Goal: Transaction & Acquisition: Purchase product/service

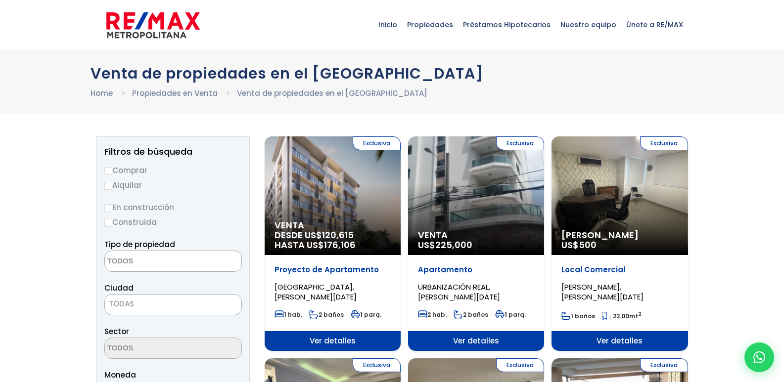
select select
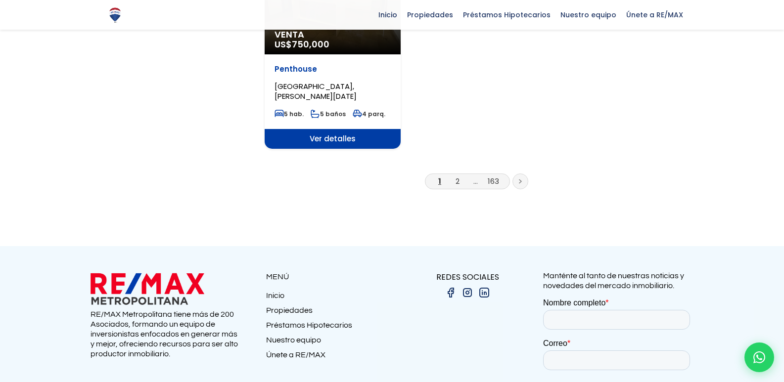
scroll to position [1336, 0]
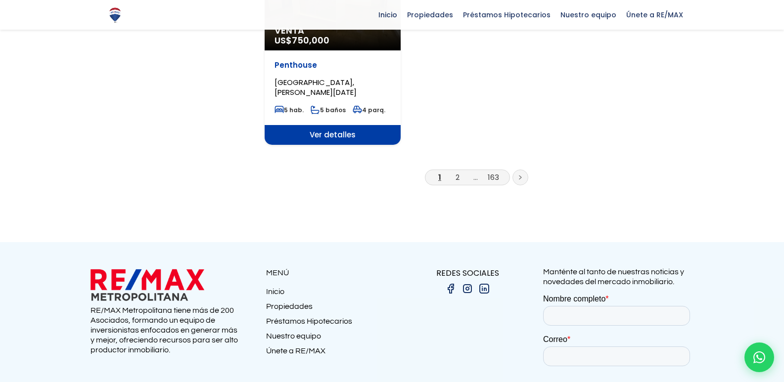
click at [460, 171] on li "2" at bounding box center [458, 177] width 16 height 12
click at [457, 172] on link "2" at bounding box center [458, 177] width 4 height 10
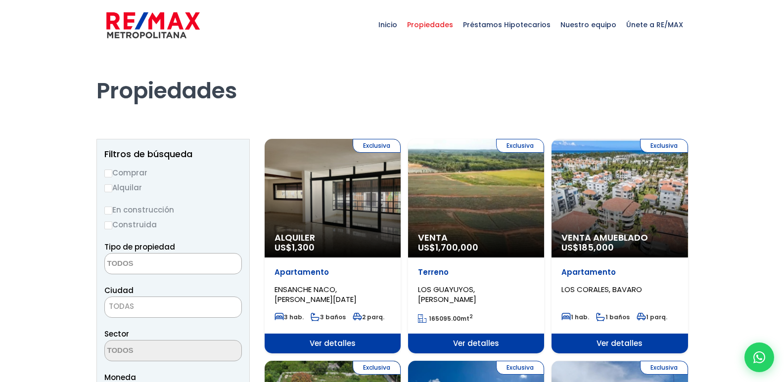
select select
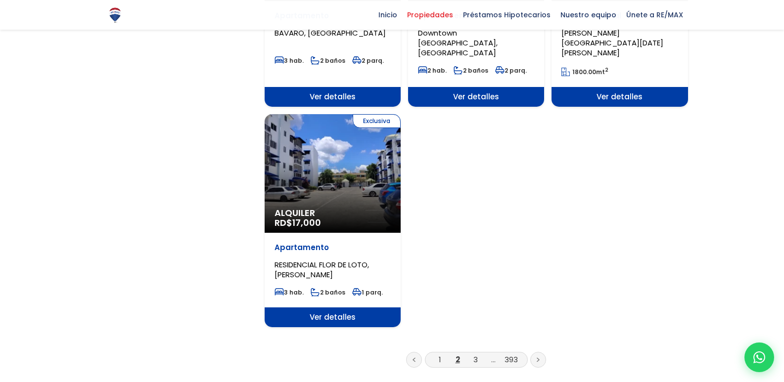
scroll to position [1237, 0]
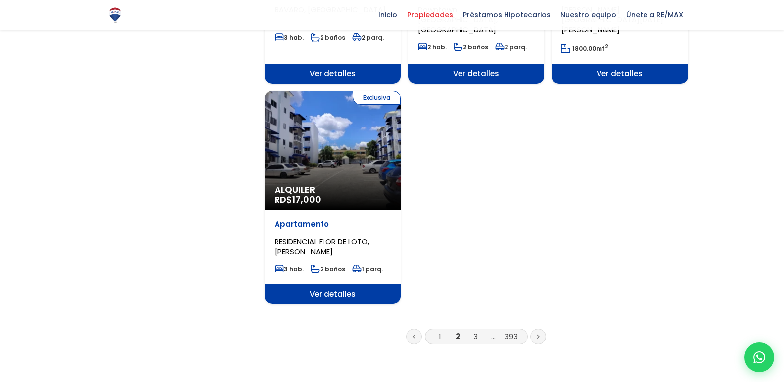
click at [475, 331] on link "3" at bounding box center [475, 336] width 4 height 10
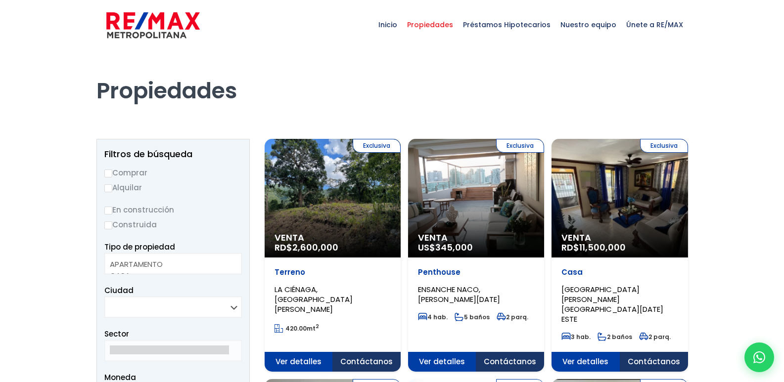
select select
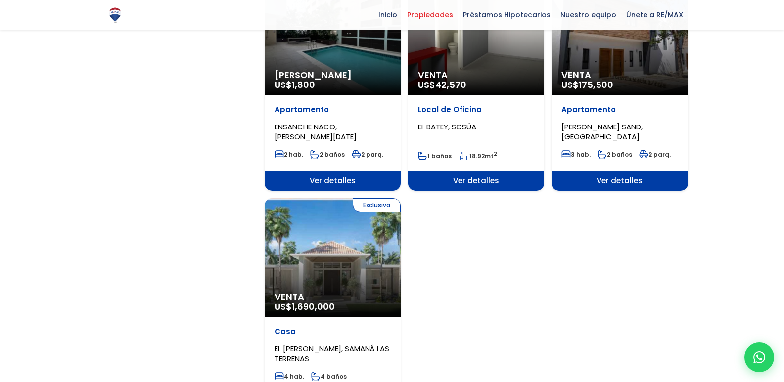
scroll to position [1187, 0]
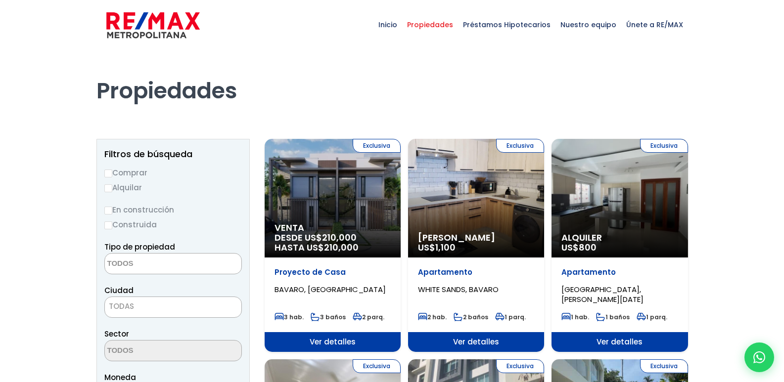
select select
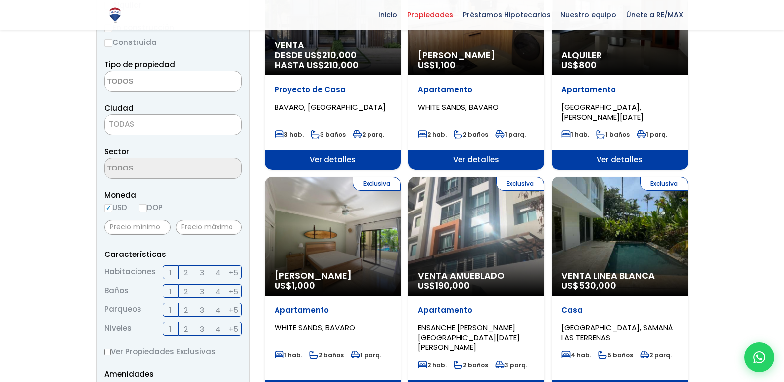
scroll to position [192, 0]
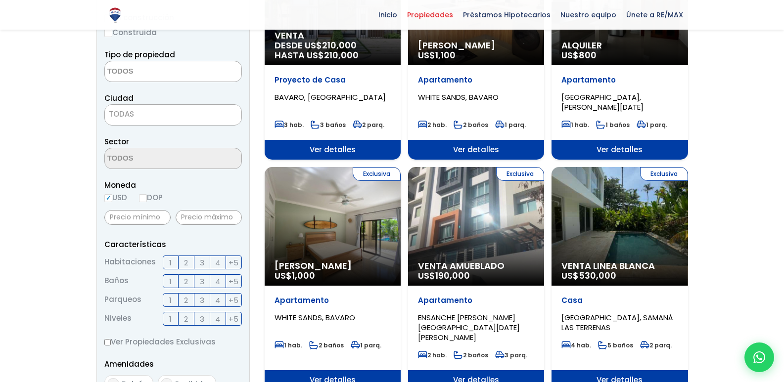
click at [155, 197] on label "DOP" at bounding box center [151, 197] width 24 height 12
click at [0, 0] on input "DOP" at bounding box center [0, 0] width 0 height 0
click at [146, 197] on input "DOP" at bounding box center [143, 198] width 8 height 8
radio input "true"
click at [187, 215] on input "text" at bounding box center [209, 217] width 66 height 15
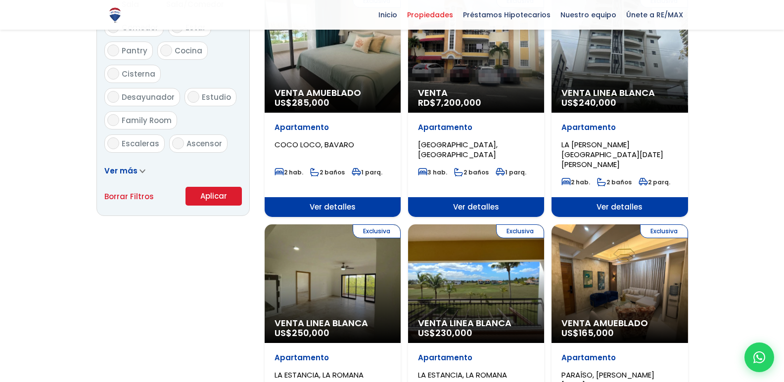
scroll to position [687, 0]
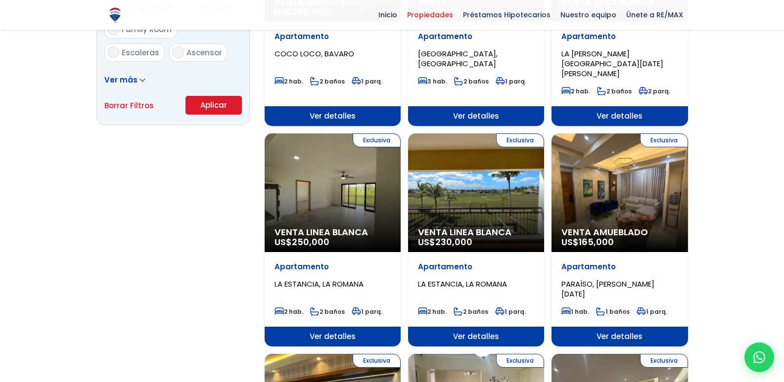
type input "6,000,000"
click at [216, 99] on button "Aplicar" at bounding box center [214, 105] width 56 height 19
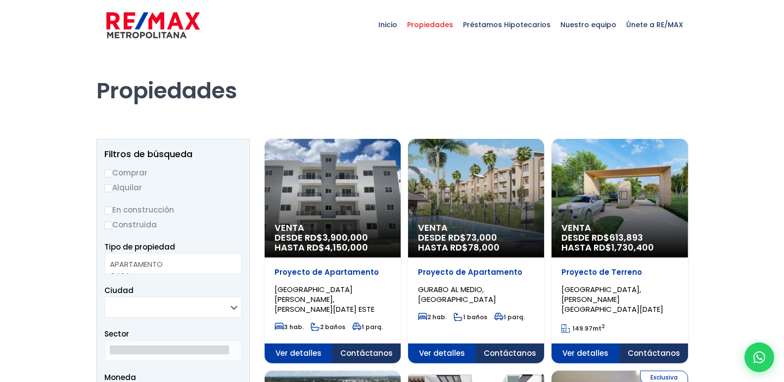
select select
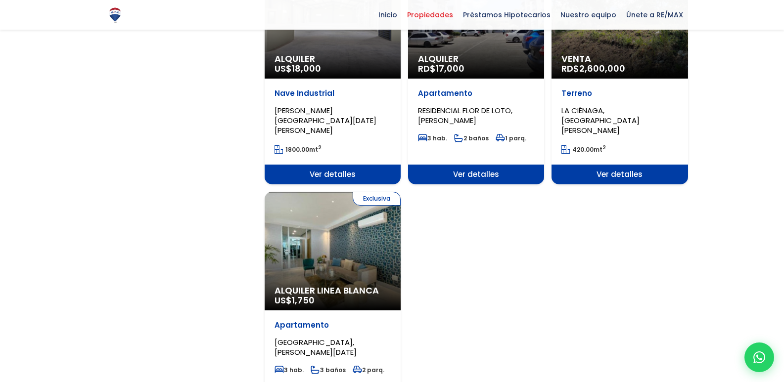
scroll to position [1385, 0]
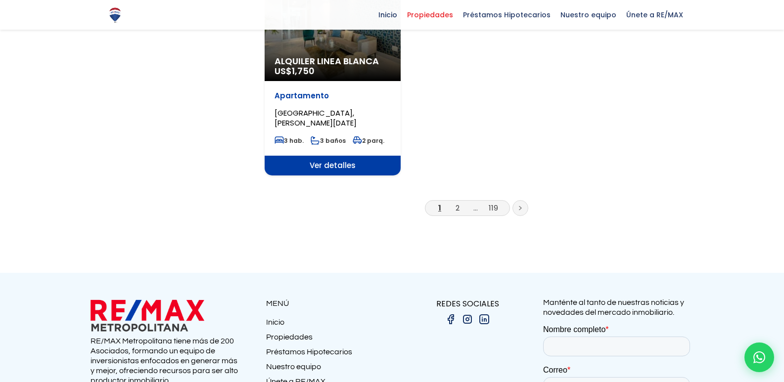
click at [461, 202] on li "2" at bounding box center [458, 208] width 16 height 12
click at [460, 203] on link "2" at bounding box center [458, 208] width 4 height 10
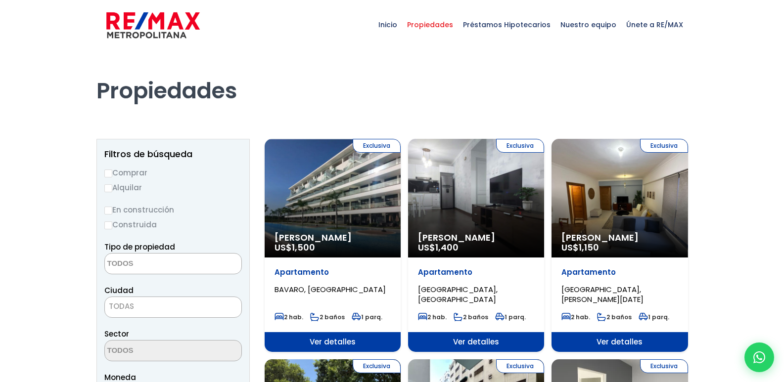
select select
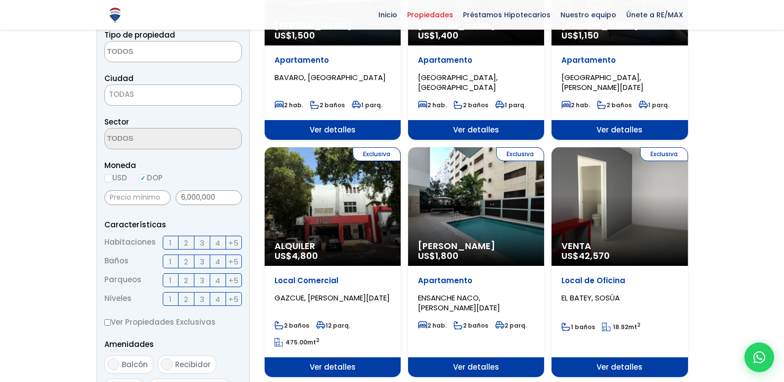
scroll to position [148, 0]
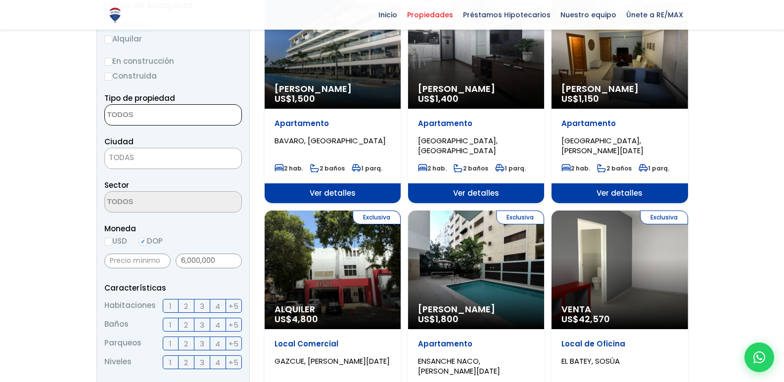
click at [174, 115] on textarea "Search" at bounding box center [153, 115] width 96 height 21
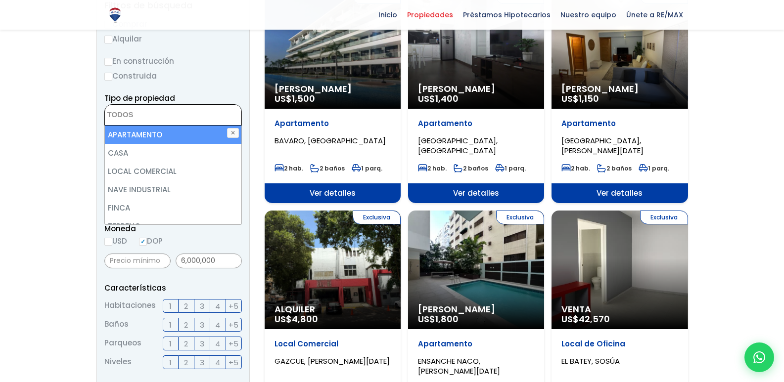
click at [199, 85] on form "Comprar Alquilar En construcción Construida Tipo de propiedad APARTAMENTO CASA …" at bounding box center [173, 335] width 138 height 635
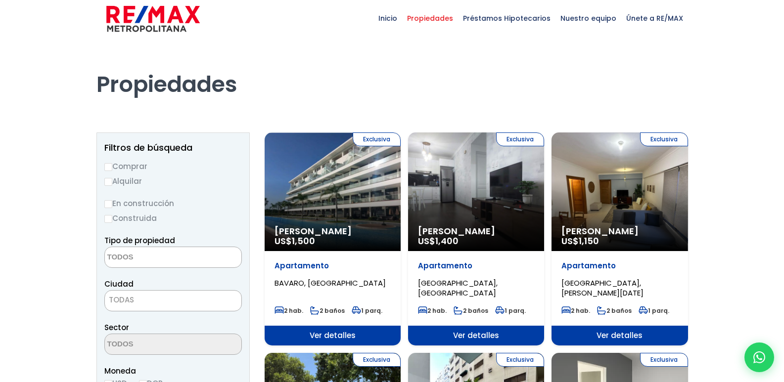
scroll to position [0, 0]
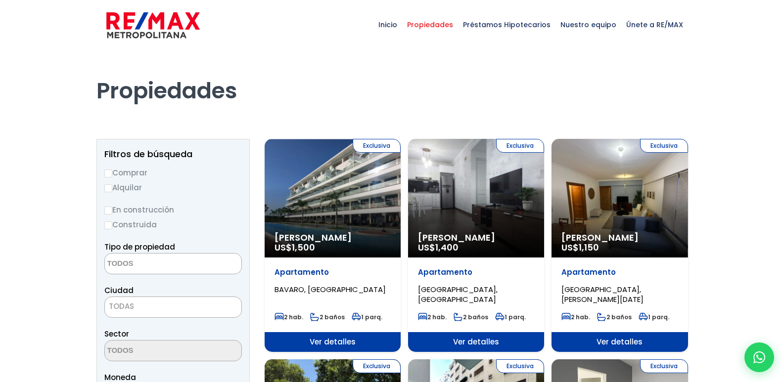
click at [113, 173] on label "Comprar" at bounding box center [173, 173] width 138 height 12
click at [112, 173] on input "Comprar" at bounding box center [108, 174] width 8 height 8
radio input "true"
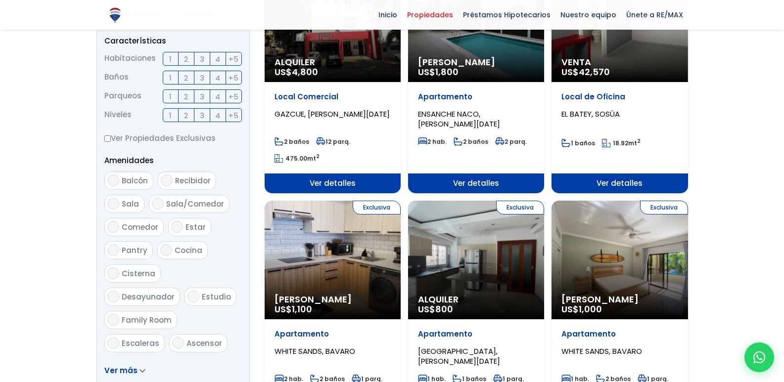
scroll to position [594, 0]
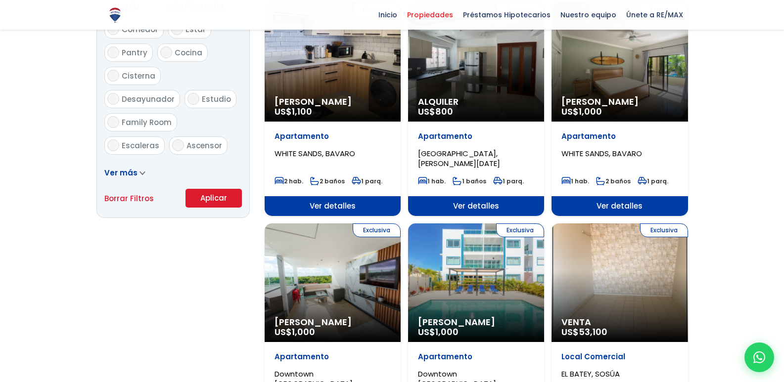
click at [229, 198] on button "Aplicar" at bounding box center [214, 198] width 56 height 19
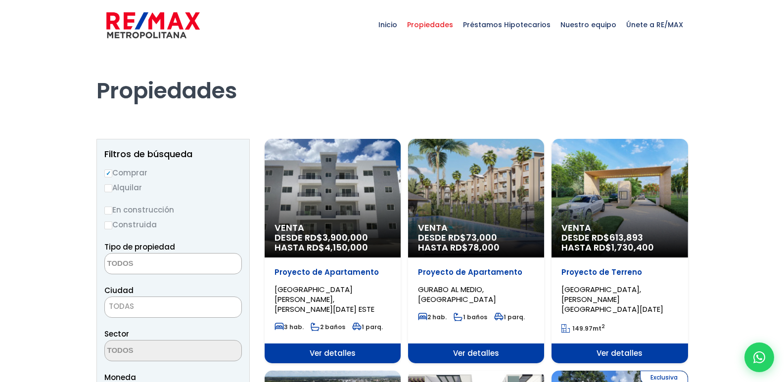
select select
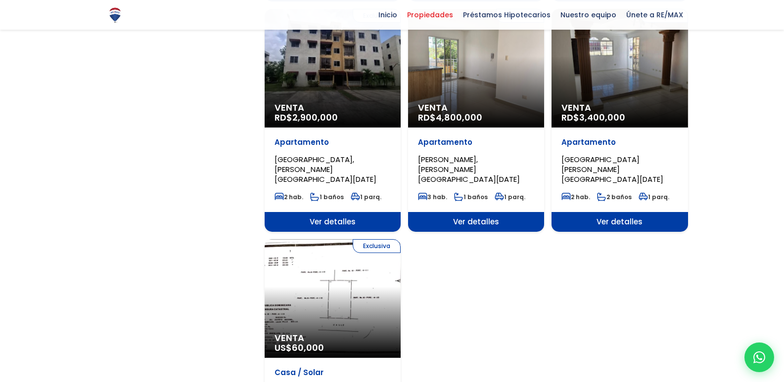
scroll to position [1138, 0]
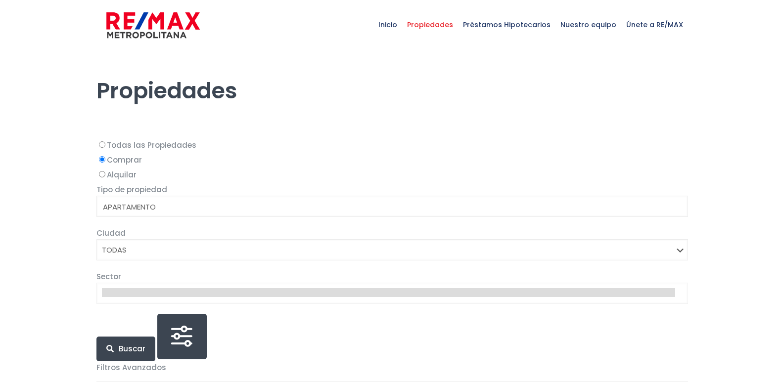
select select
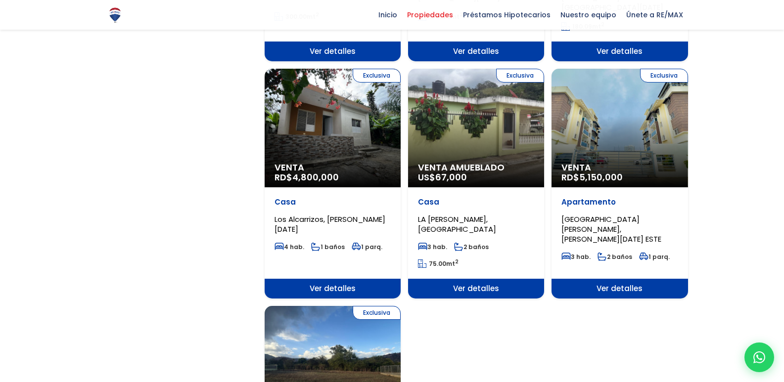
scroll to position [1039, 0]
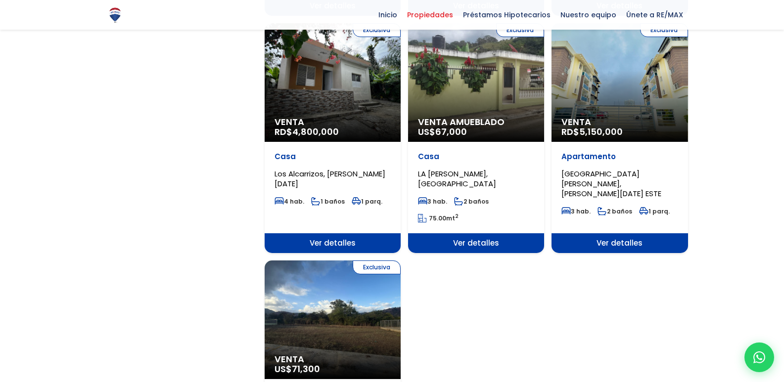
click at [630, 117] on span "Venta" at bounding box center [620, 122] width 116 height 10
